Goal: Transaction & Acquisition: Purchase product/service

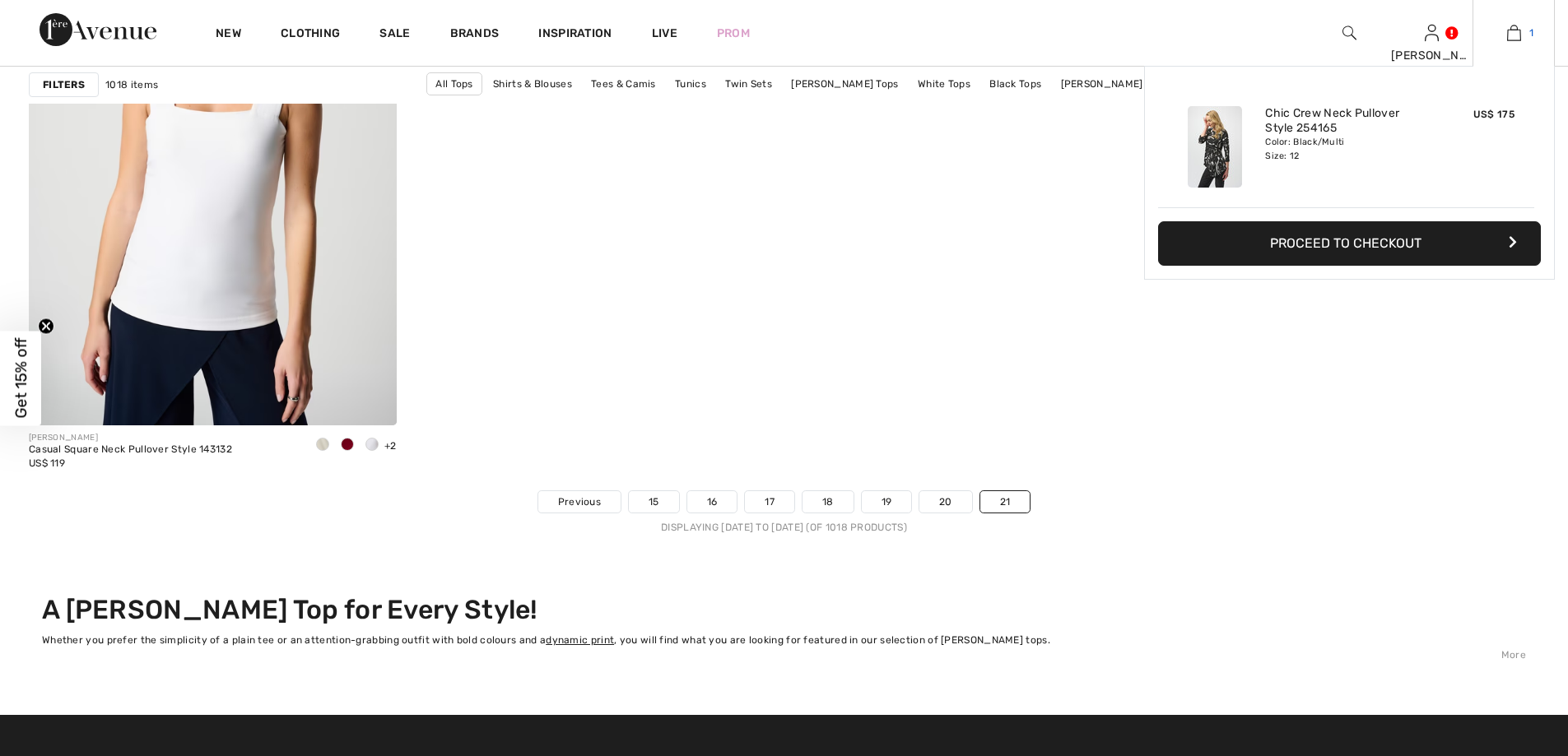
drag, startPoint x: 1513, startPoint y: 30, endPoint x: 1509, endPoint y: 37, distance: 8.1
click at [1512, 31] on img at bounding box center [1514, 33] width 14 height 20
click at [1476, 234] on button "Proceed to Checkout" at bounding box center [1350, 244] width 383 height 45
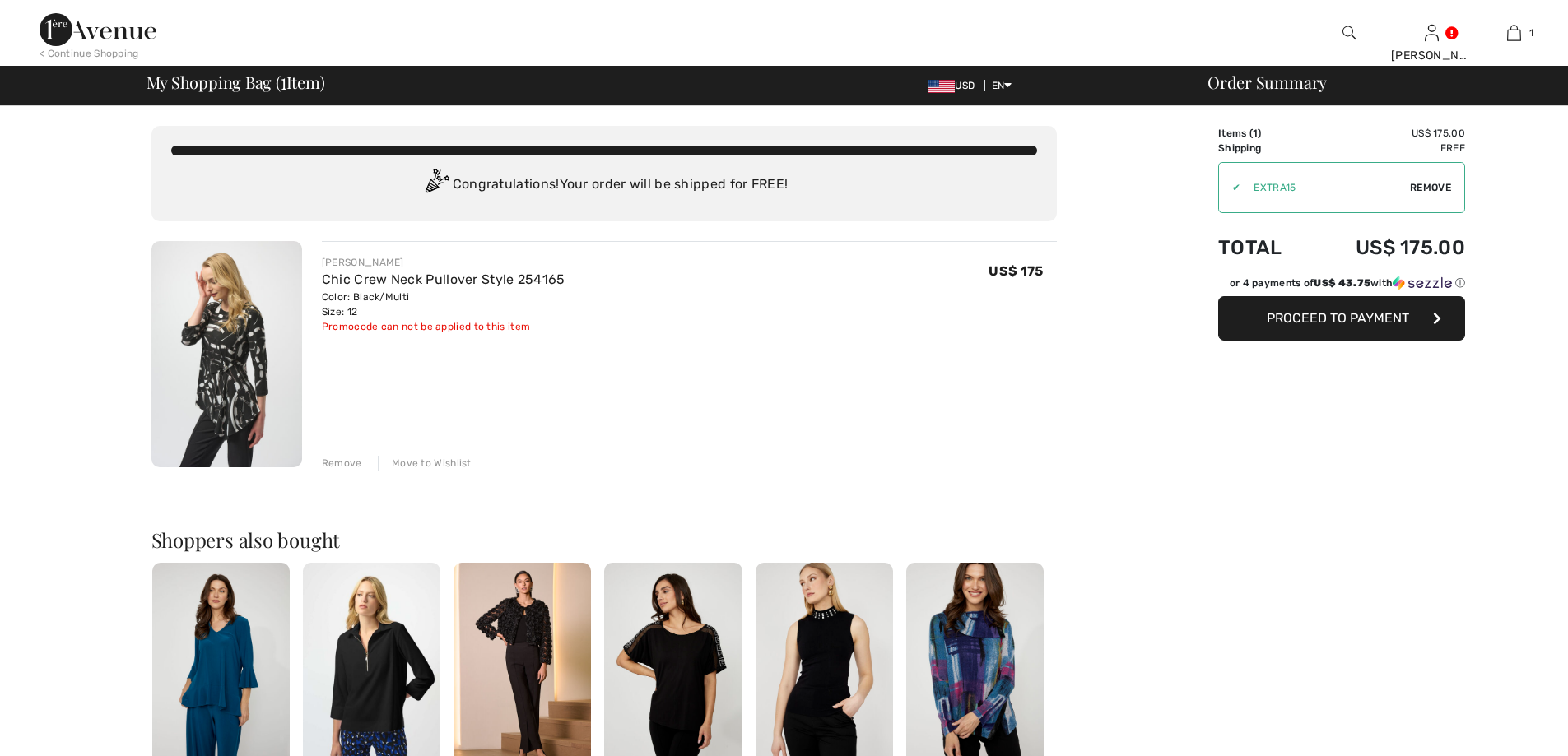
click at [1415, 188] on span "Remove" at bounding box center [1430, 188] width 41 height 15
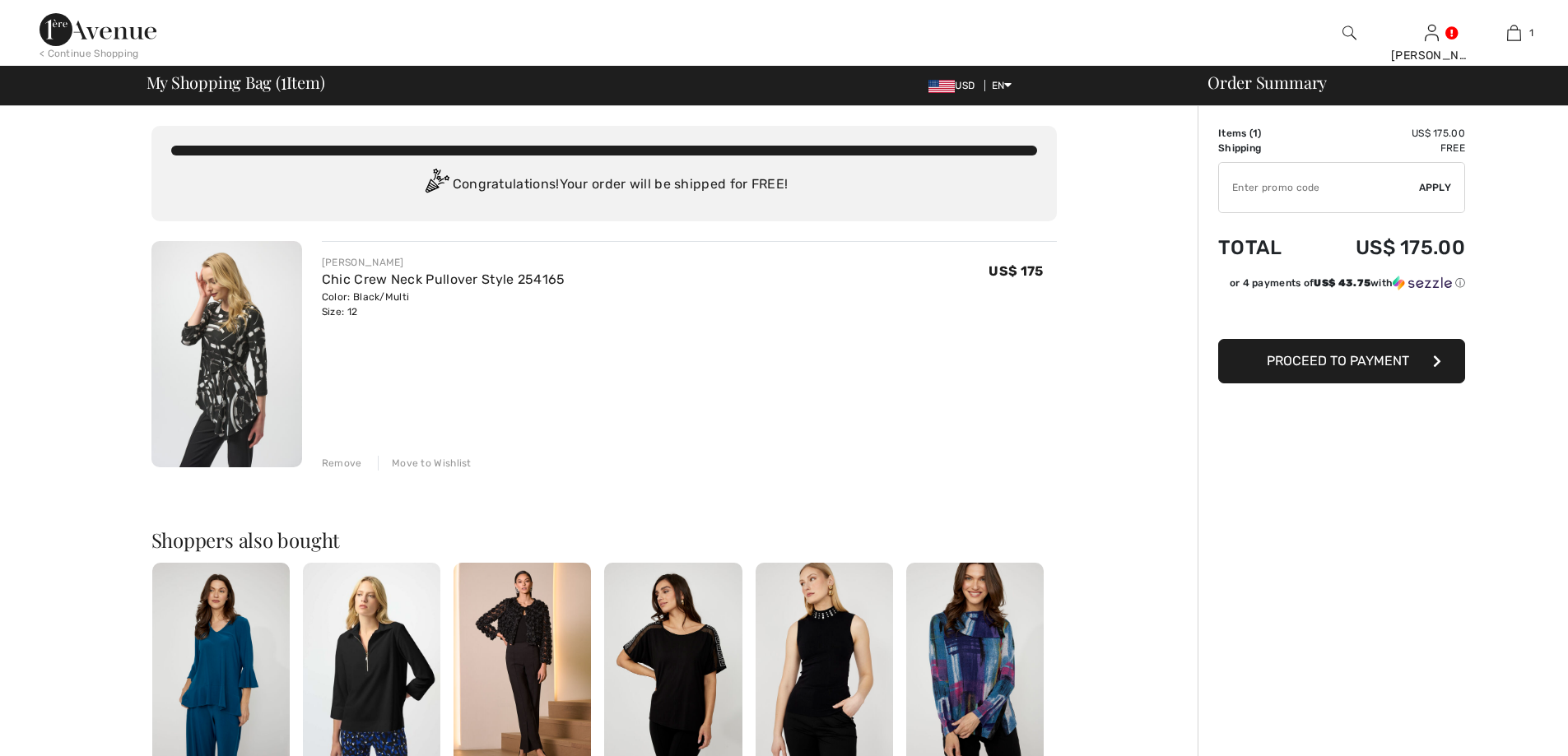
click at [1251, 195] on input "TEXT" at bounding box center [1318, 188] width 200 height 49
type input "GC005013733"
click at [1433, 186] on span "Apply" at bounding box center [1435, 188] width 33 height 15
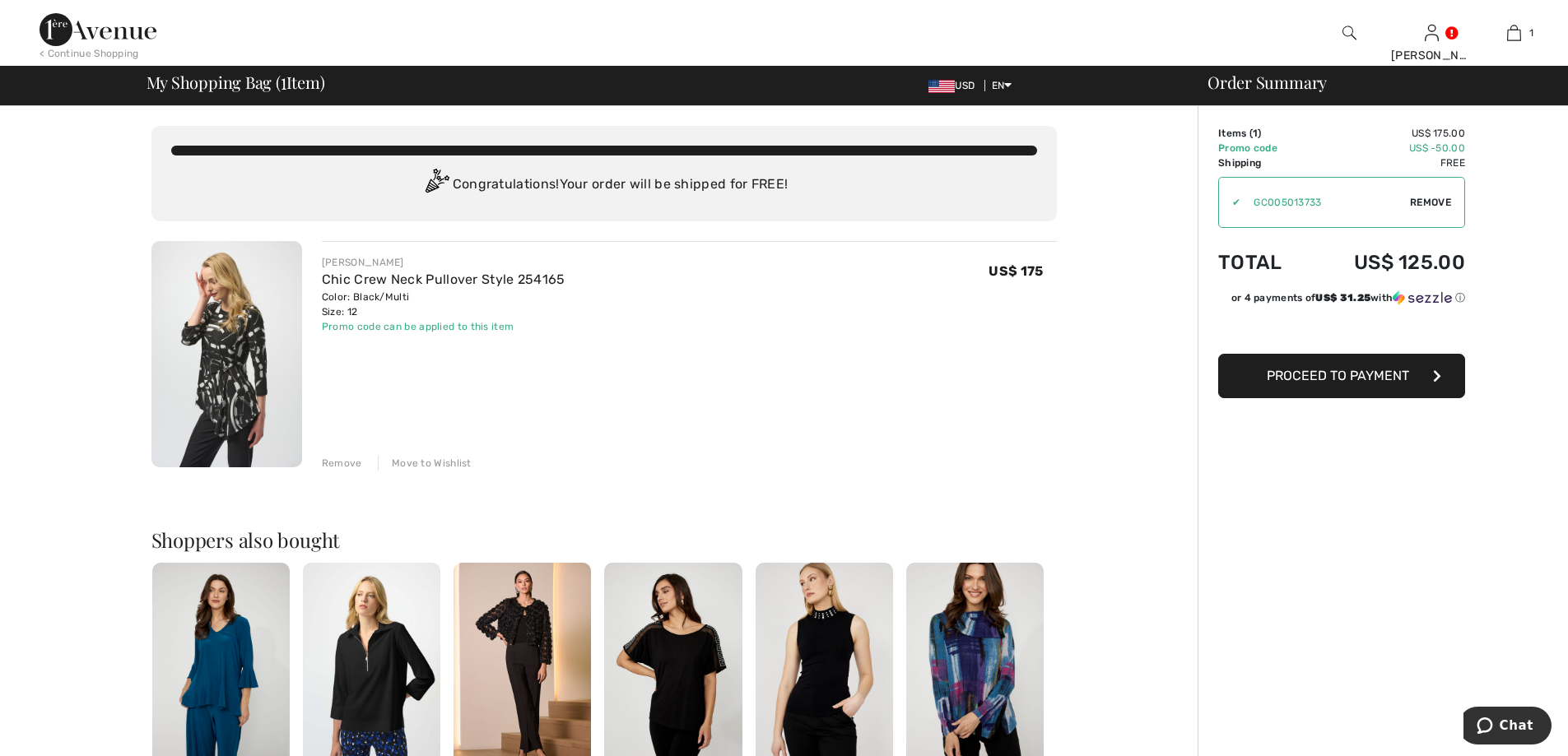
click at [1443, 372] on button "Proceed to Payment" at bounding box center [1340, 376] width 246 height 45
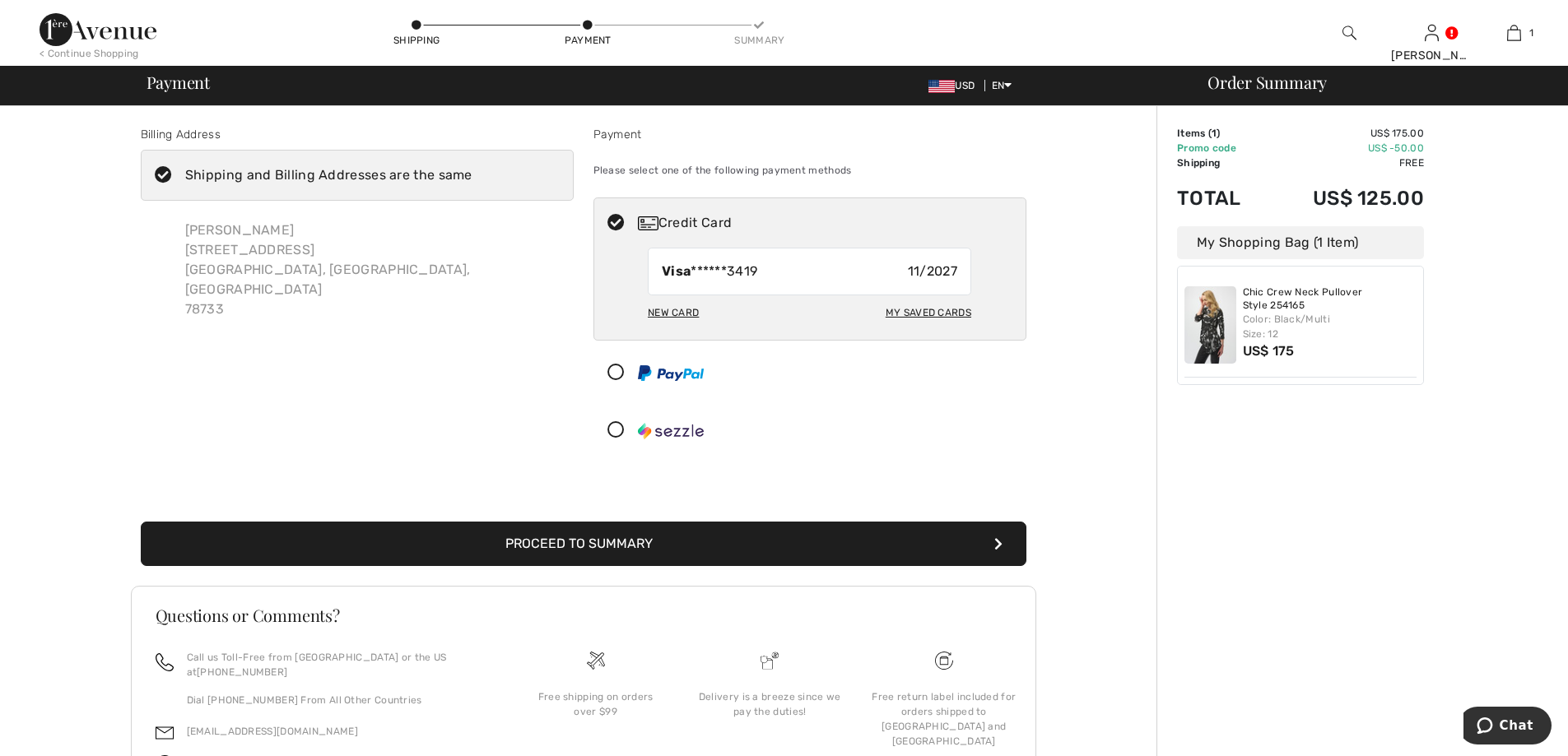
click at [996, 543] on icon "submit" at bounding box center [998, 544] width 8 height 13
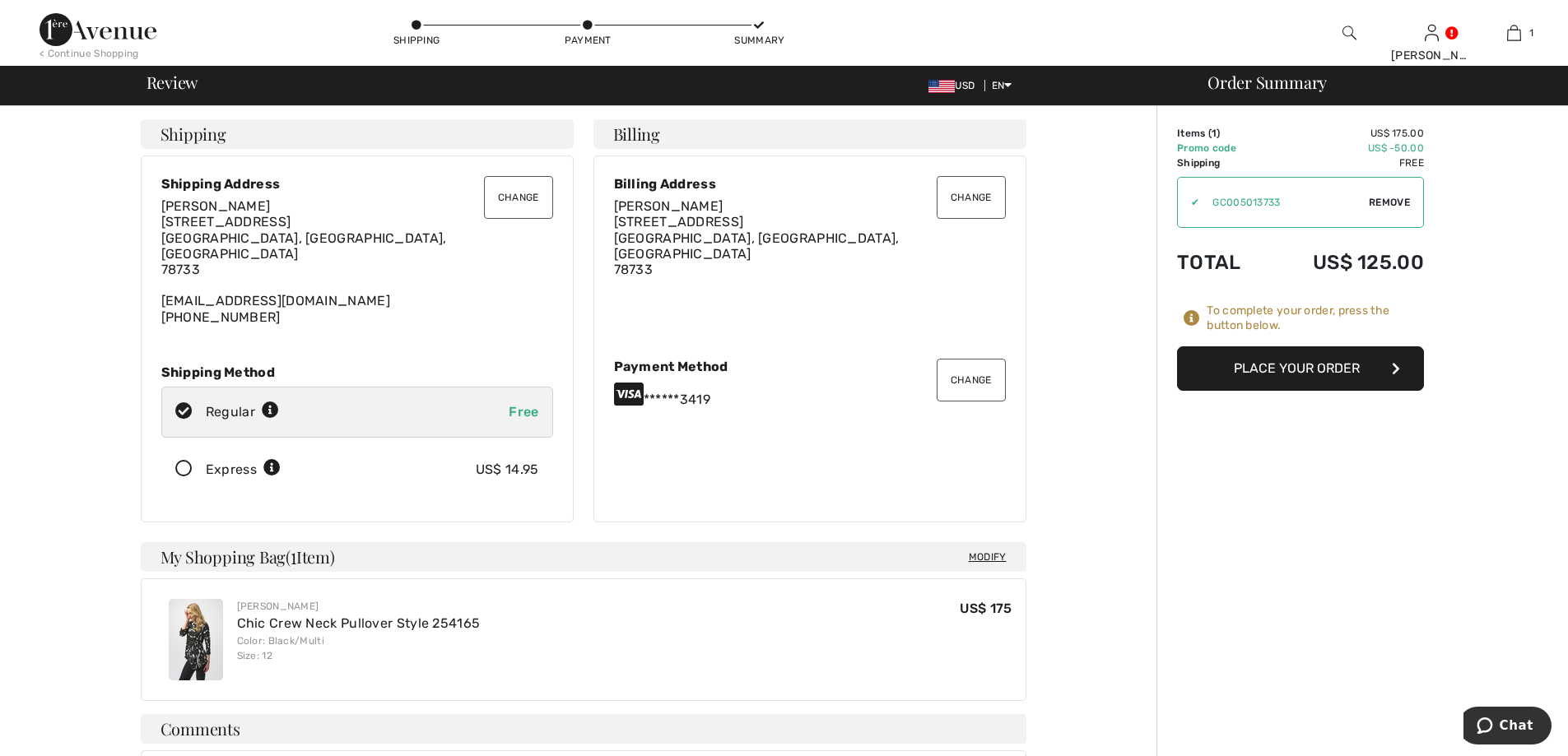
click at [1307, 361] on button "Place Your Order" at bounding box center [1300, 369] width 246 height 45
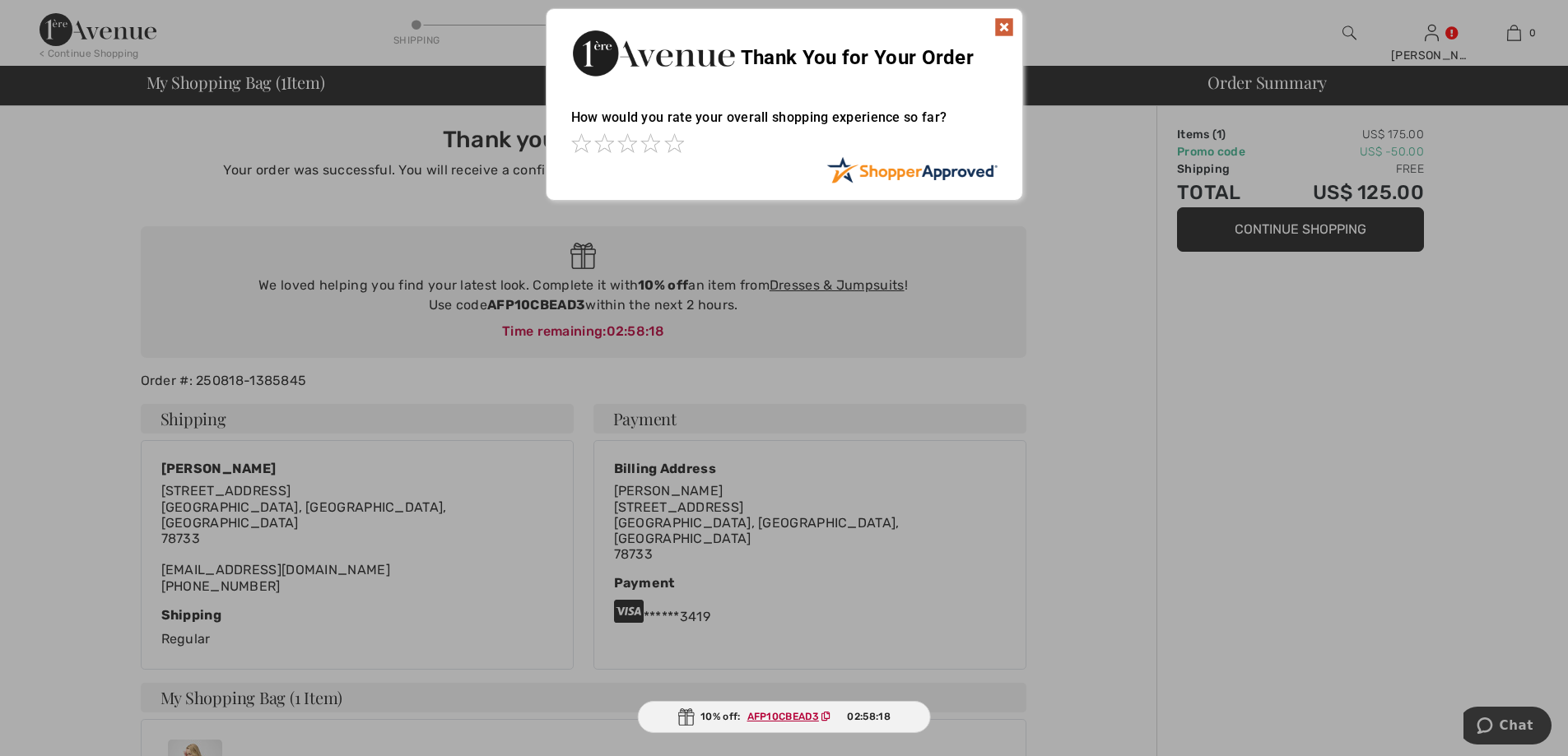
click at [996, 29] on img at bounding box center [1004, 27] width 20 height 20
